Goal: Task Accomplishment & Management: Complete application form

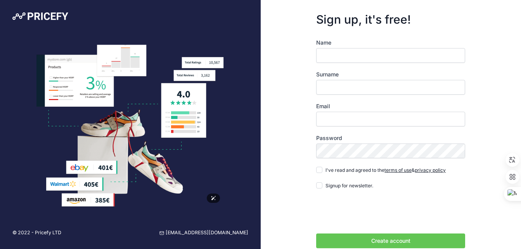
click at [133, 153] on img at bounding box center [129, 126] width 187 height 163
click at [122, 159] on img at bounding box center [129, 126] width 187 height 163
click at [337, 57] on input "Name" at bounding box center [390, 55] width 149 height 15
type input "wily martin"
type input "condori uzedo"
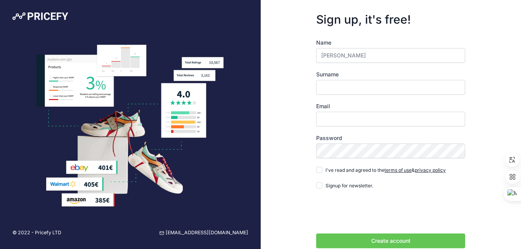
type input "[EMAIL_ADDRESS][DOMAIN_NAME]"
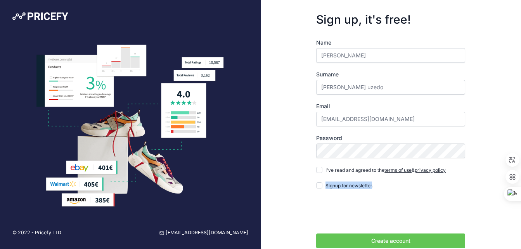
drag, startPoint x: 372, startPoint y: 185, endPoint x: 324, endPoint y: 185, distance: 48.1
click at [324, 185] on div "Signup for newsletter." at bounding box center [344, 185] width 57 height 8
drag, startPoint x: 324, startPoint y: 185, endPoint x: 323, endPoint y: 198, distance: 13.2
click at [323, 198] on icon at bounding box center [321, 196] width 7 height 7
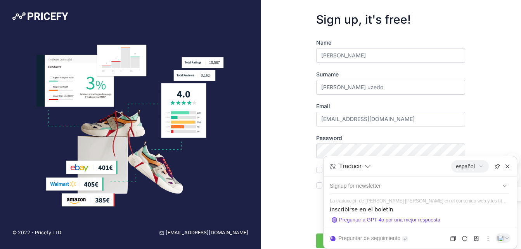
click at [301, 185] on div "Sign up, it's free! Name wily martin Surname condori uzedo Email wilycondoriuze…" at bounding box center [390, 139] width 260 height 278
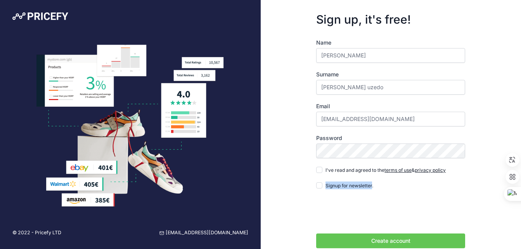
drag, startPoint x: 450, startPoint y: 171, endPoint x: 324, endPoint y: 174, distance: 126.0
click at [324, 174] on div "Name wily martin Surname condori uzedo Email wilycondoriuzedo@gmail.com Passwor…" at bounding box center [390, 152] width 149 height 227
drag, startPoint x: 324, startPoint y: 174, endPoint x: 322, endPoint y: 186, distance: 12.3
click at [322, 186] on icon at bounding box center [322, 185] width 7 height 7
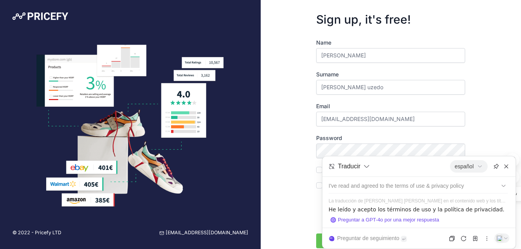
click at [286, 207] on div "Sign up, it's free! Name wily martin Surname condori uzedo Email wilycondoriuze…" at bounding box center [390, 139] width 260 height 278
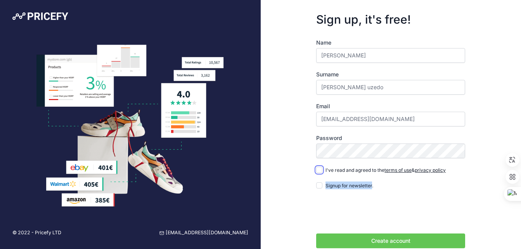
click at [319, 169] on input "I've read and agreed to the terms of use & privacy policy" at bounding box center [319, 170] width 6 height 6
checkbox input "true"
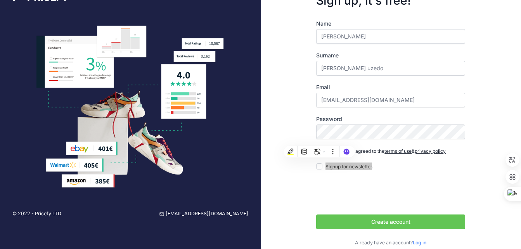
scroll to position [29, 0]
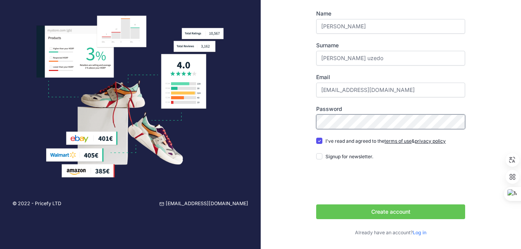
click at [310, 121] on form "Sign up, it's free! Name wily martin Surname condori uzedo Email wilycondoriuze…" at bounding box center [391, 110] width 174 height 278
click at [351, 212] on button "Create account" at bounding box center [390, 211] width 149 height 15
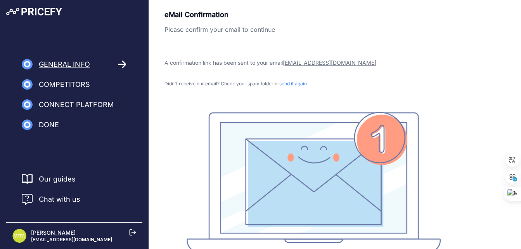
click at [403, 68] on div "eMail Confirmation Please confirm your email to continue A confirmation link ha…" at bounding box center [313, 130] width 298 height 243
click at [386, 142] on rect at bounding box center [313, 182] width 254 height 141
click at [58, 64] on span "General Info" at bounding box center [64, 64] width 51 height 11
click at [52, 86] on span "Competitors" at bounding box center [64, 84] width 51 height 11
click at [78, 88] on span "Competitors" at bounding box center [64, 84] width 51 height 11
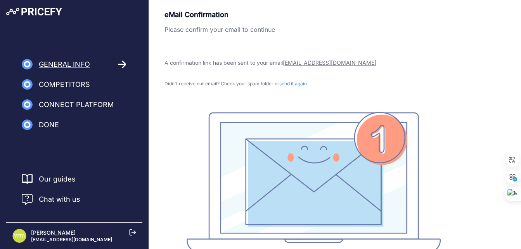
click at [54, 181] on link "Our guides" at bounding box center [57, 179] width 37 height 11
click at [54, 202] on span "Chat with us" at bounding box center [59, 199] width 41 height 11
click at [74, 67] on span "General Info" at bounding box center [64, 64] width 51 height 11
click at [124, 64] on icon at bounding box center [122, 64] width 8 height 7
click at [61, 116] on nav "General Info Competitors Connect Platform Import Products" at bounding box center [74, 94] width 148 height 71
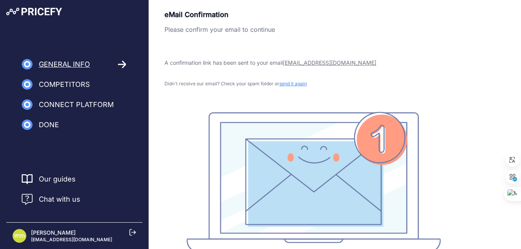
click at [50, 124] on span "Done" at bounding box center [49, 124] width 20 height 11
click at [71, 102] on span "Connect Platform" at bounding box center [76, 104] width 75 height 11
click at [290, 85] on span "send it again" at bounding box center [293, 84] width 28 height 6
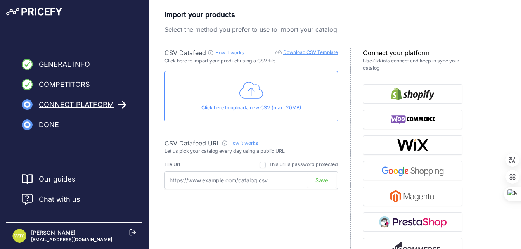
click at [65, 86] on span "Competitors" at bounding box center [64, 84] width 51 height 11
click at [60, 105] on span "Connect Platform" at bounding box center [76, 104] width 75 height 11
click at [252, 91] on icon at bounding box center [251, 90] width 24 height 19
click at [70, 65] on span "General Info" at bounding box center [64, 64] width 51 height 11
click at [65, 83] on span "Competitors" at bounding box center [64, 84] width 51 height 11
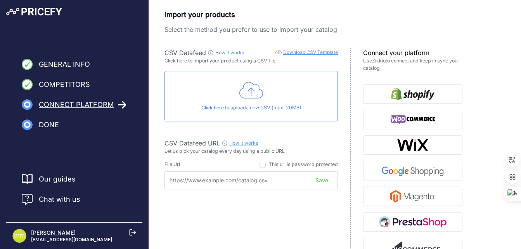
click at [29, 103] on img at bounding box center [27, 104] width 11 height 11
click at [27, 108] on img at bounding box center [27, 104] width 11 height 11
click at [26, 124] on img at bounding box center [27, 124] width 11 height 11
click at [50, 125] on span "Done" at bounding box center [49, 124] width 20 height 11
click at [81, 235] on p "[PERSON_NAME]" at bounding box center [71, 233] width 81 height 8
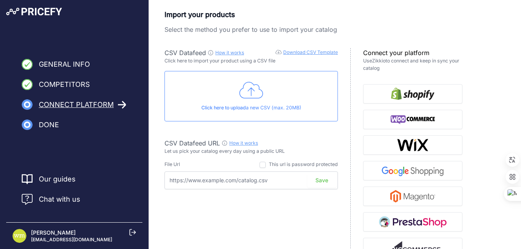
click at [132, 232] on icon at bounding box center [133, 232] width 6 height 6
